Goal: Task Accomplishment & Management: Complete application form

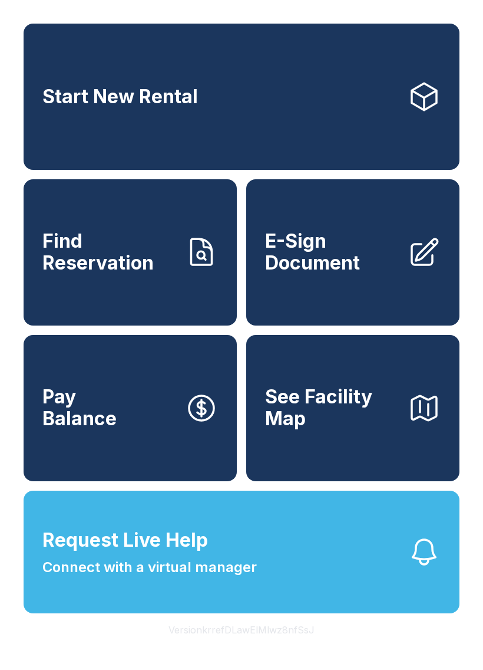
click at [158, 554] on span "Request Live Help" at bounding box center [125, 540] width 166 height 28
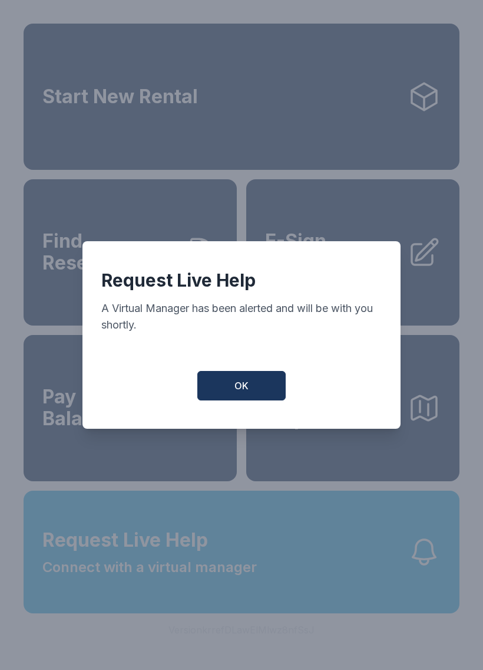
click at [234, 391] on button "OK" at bounding box center [241, 385] width 88 height 29
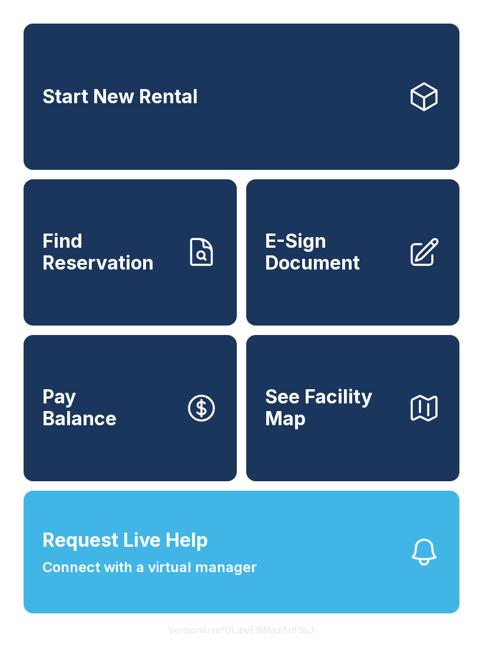
click at [352, 264] on span "E-Sign Document" at bounding box center [331, 251] width 133 height 43
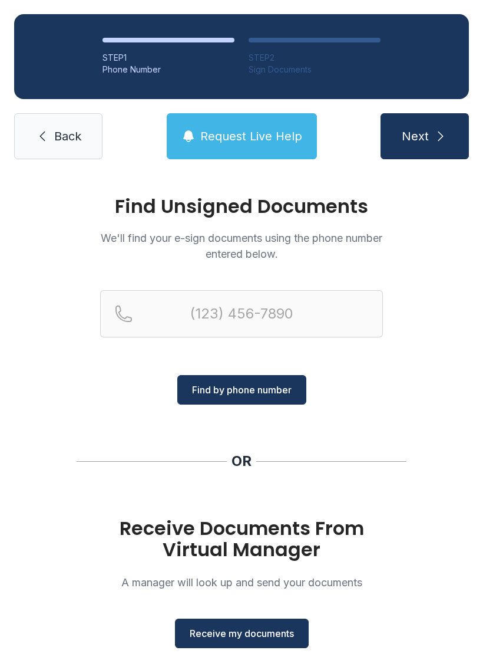
click at [248, 632] on span "Receive my documents" at bounding box center [242, 633] width 104 height 14
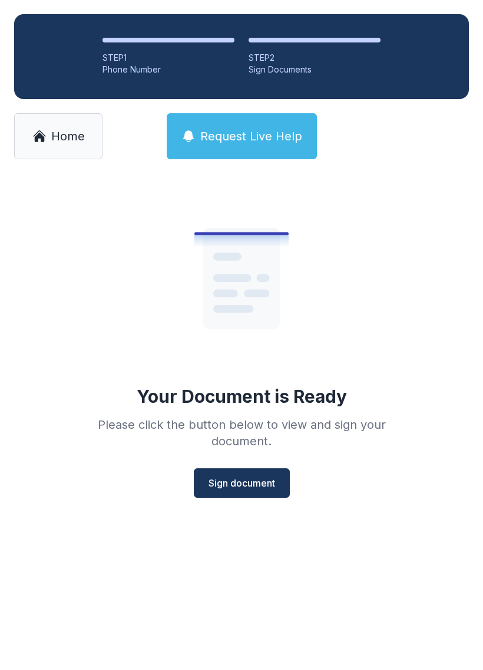
click at [249, 479] on span "Sign document" at bounding box center [242, 483] width 67 height 14
click at [244, 476] on span "Sign document" at bounding box center [242, 483] width 67 height 14
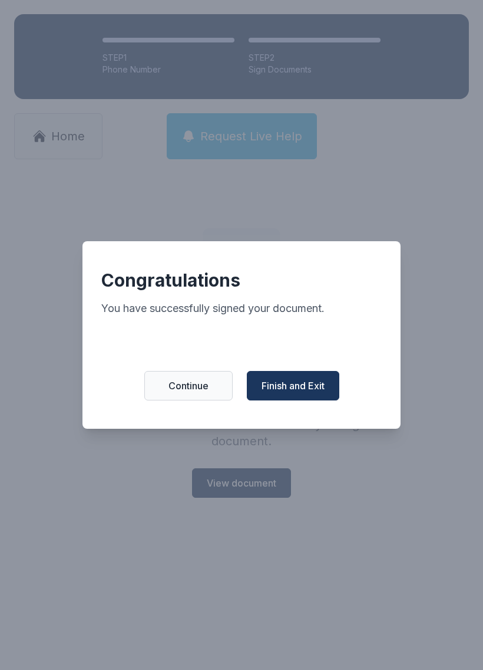
click at [294, 385] on span "Finish and Exit" at bounding box center [293, 385] width 63 height 14
